Goal: Contribute content: Add original content to the website for others to see

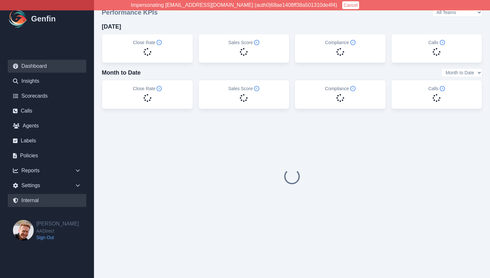
click at [32, 200] on link "Internal" at bounding box center [47, 200] width 78 height 13
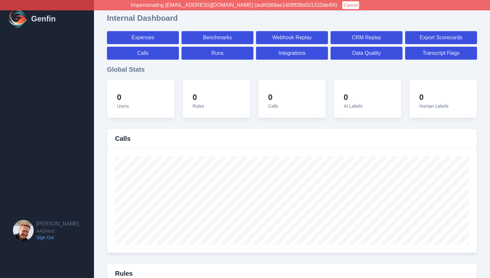
select select "paid"
select select "7"
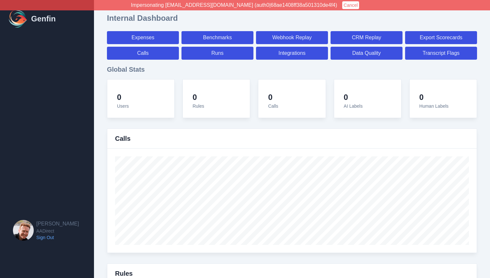
select select "paid"
select select "7"
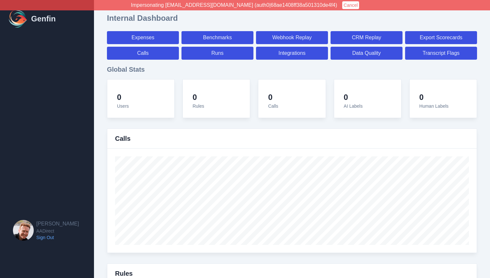
select select "7"
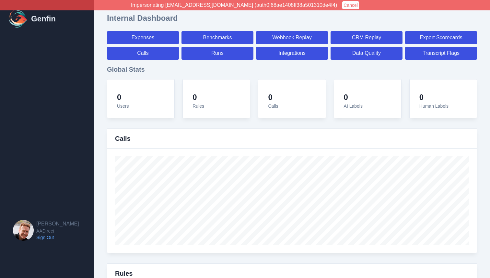
select select "7"
select select "paid"
select select "7"
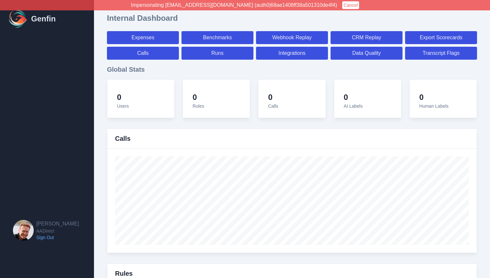
select select "7"
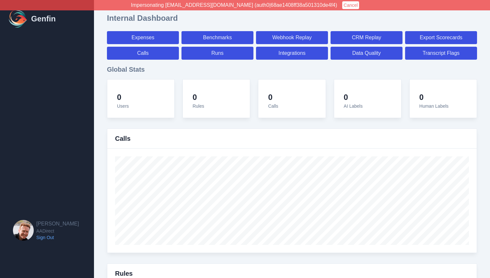
select select "7"
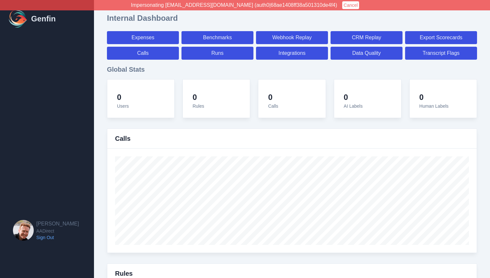
select select "7"
select select "paid"
select select "7"
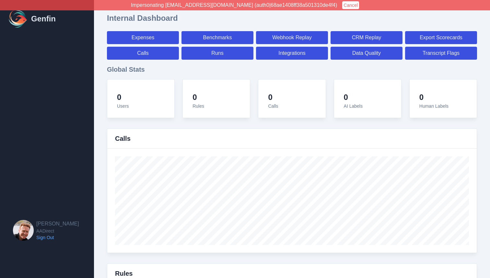
select select "7"
select select "paid"
select select "7"
select select "paid"
select select "7"
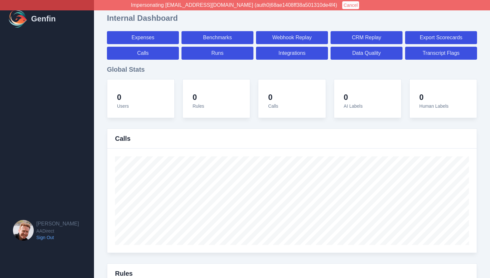
select select "paid"
select select "7"
select select "paid"
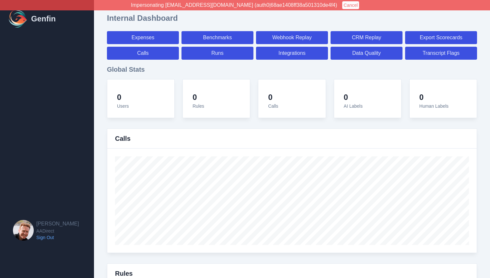
select select "7"
select select "paid"
select select "7"
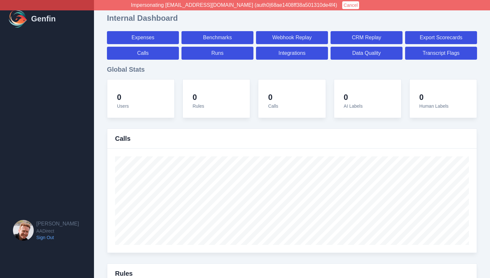
select select "7"
select select "paid"
select select "7"
select select "paid"
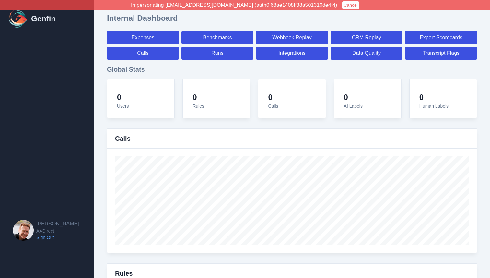
select select "7"
select select "paid"
select select "7"
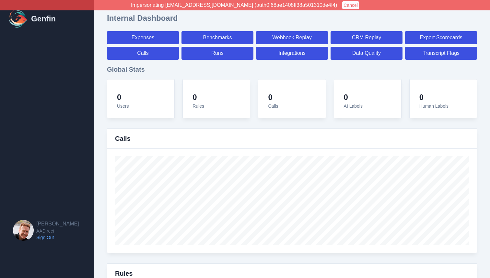
select select "7"
select select "paid"
select select "7"
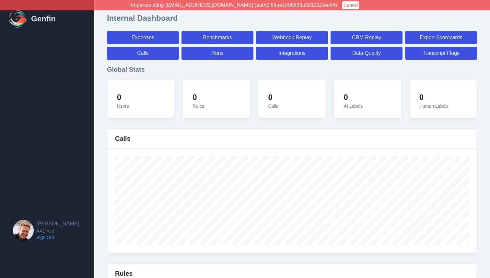
select select "7"
select select "paid"
select select "7"
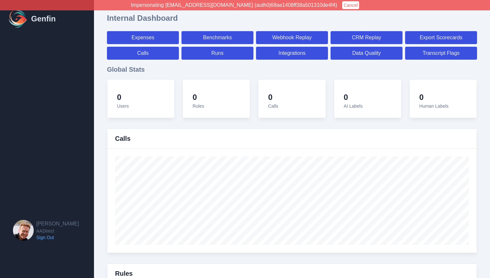
select select "7"
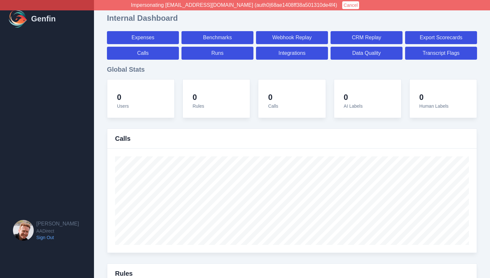
select select "paid"
select select "7"
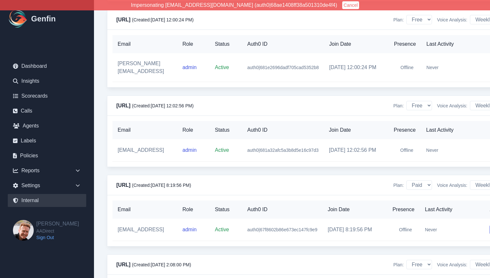
scroll to position [6046, 0]
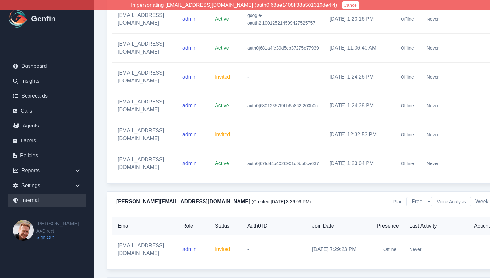
click at [342, 6] on button "Cancel" at bounding box center [350, 5] width 17 height 8
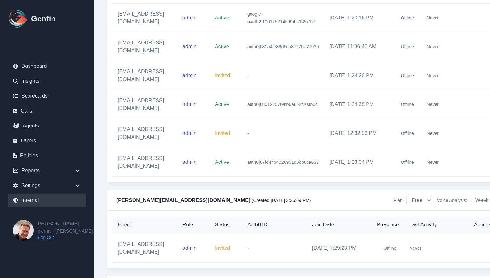
click at [33, 199] on link "Internal" at bounding box center [47, 200] width 78 height 13
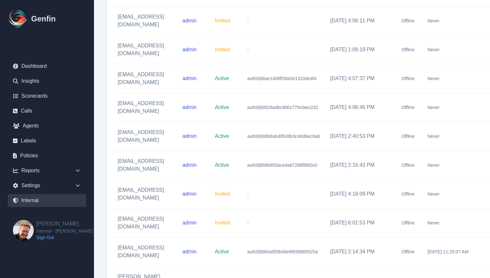
scroll to position [0, 34]
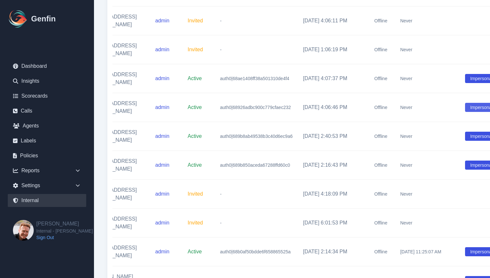
click at [477, 103] on button "Impersonate" at bounding box center [483, 107] width 36 height 9
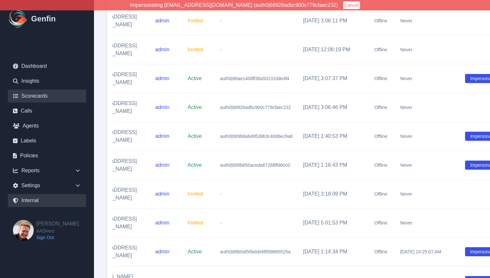
click at [34, 95] on link "Scorecards" at bounding box center [47, 95] width 78 height 13
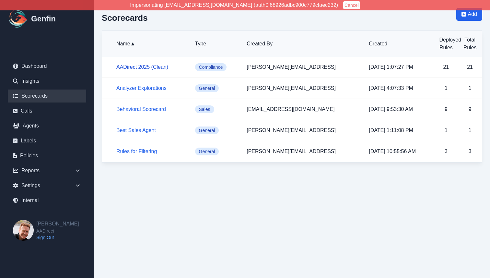
click at [152, 66] on link "AADirect 2025 (Clean)" at bounding box center [142, 67] width 52 height 6
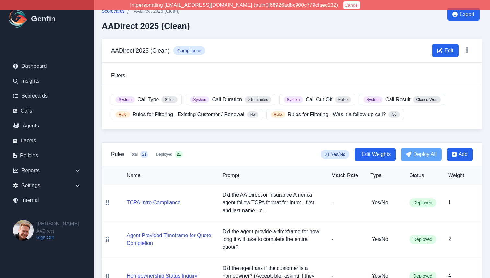
click at [119, 11] on span "Scorecards" at bounding box center [113, 11] width 23 height 6
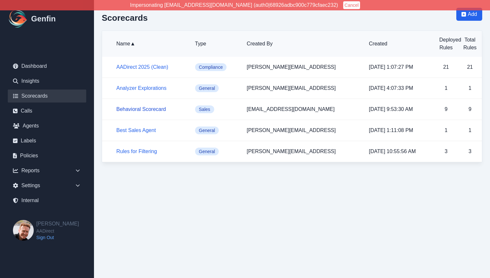
click at [147, 110] on link "Behavioral Scorecard" at bounding box center [141, 109] width 50 height 6
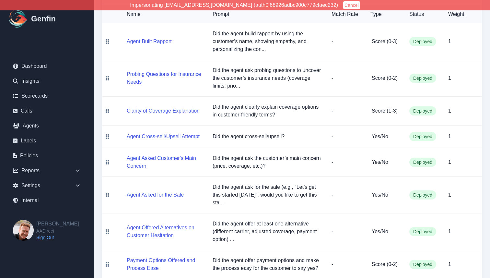
scroll to position [147, 0]
click at [150, 39] on button "Agent Built Rapport" at bounding box center [149, 41] width 45 height 8
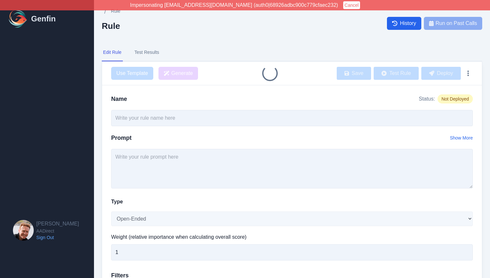
type input "Agent Built Rapport"
type textarea "Did the agent build rapport by using the customer’s name, showing empathy, and …"
select select "Score"
